Goal: Check status

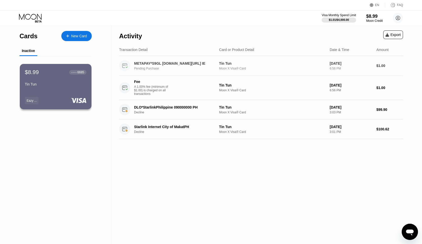
click at [175, 70] on div "Pending Purchase" at bounding box center [177, 69] width 86 height 4
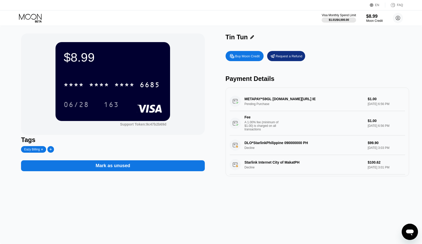
click at [260, 100] on div "METAPAY*S9GL [DOMAIN_NAME][URL] IE Pending Purchase $1.00 [DATE] 6:56 PM Fee A …" at bounding box center [317, 114] width 175 height 44
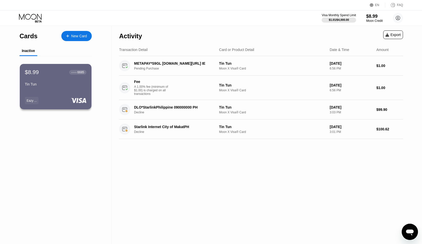
click at [146, 166] on div "Activity Export Transaction Detail Card or Product Detail Date & Time Amount ME…" at bounding box center [261, 135] width 299 height 218
click at [370, 63] on div "[DATE]" at bounding box center [351, 63] width 43 height 4
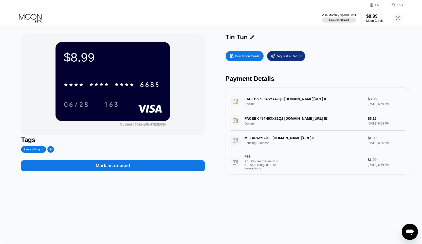
click at [290, 101] on div "FACEBK *L84SYY42Q2 [DOMAIN_NAME][URL] IE Decline $3.08 [DATE] 6:59 PM" at bounding box center [317, 102] width 175 height 20
